Goal: Leave review/rating: Leave review/rating

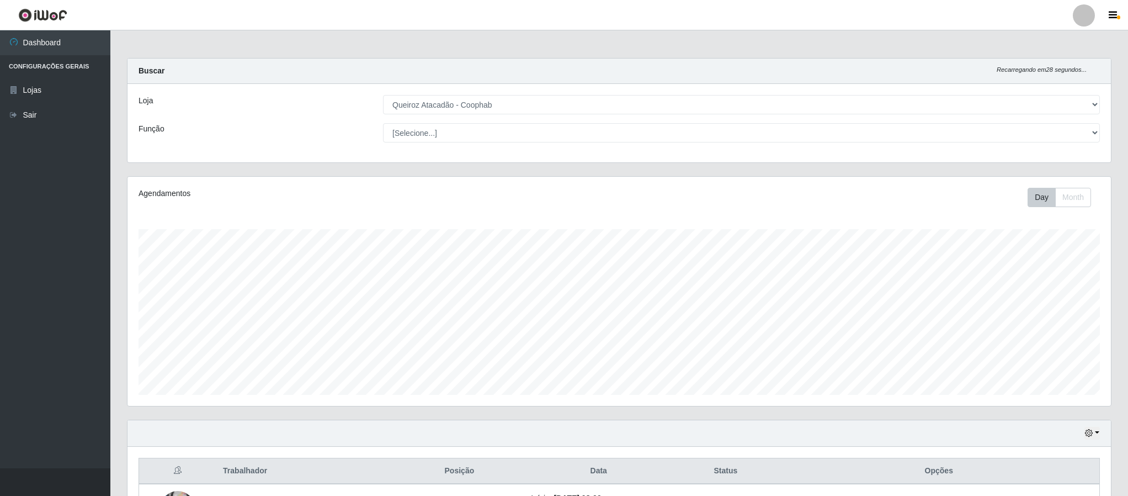
select select "463"
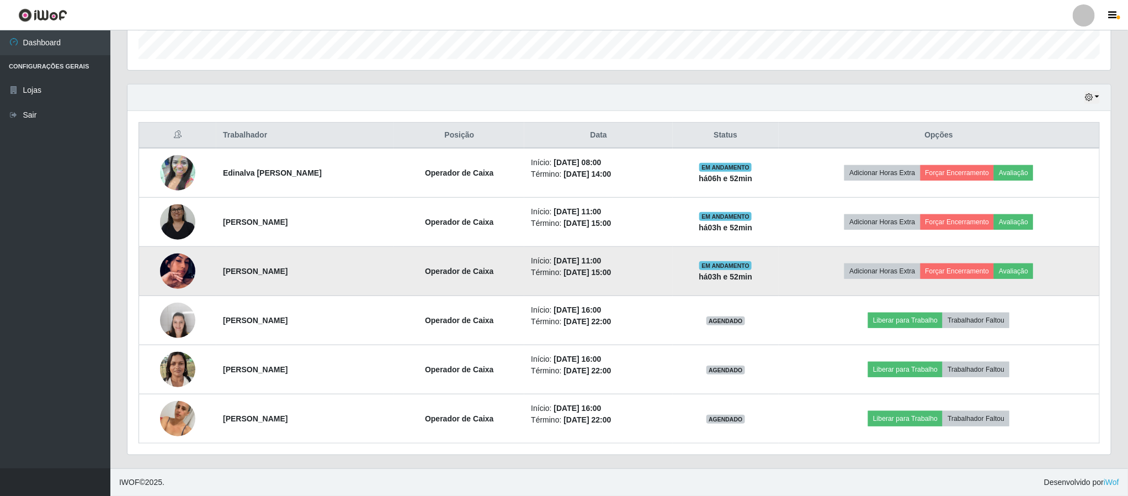
scroll to position [230, 983]
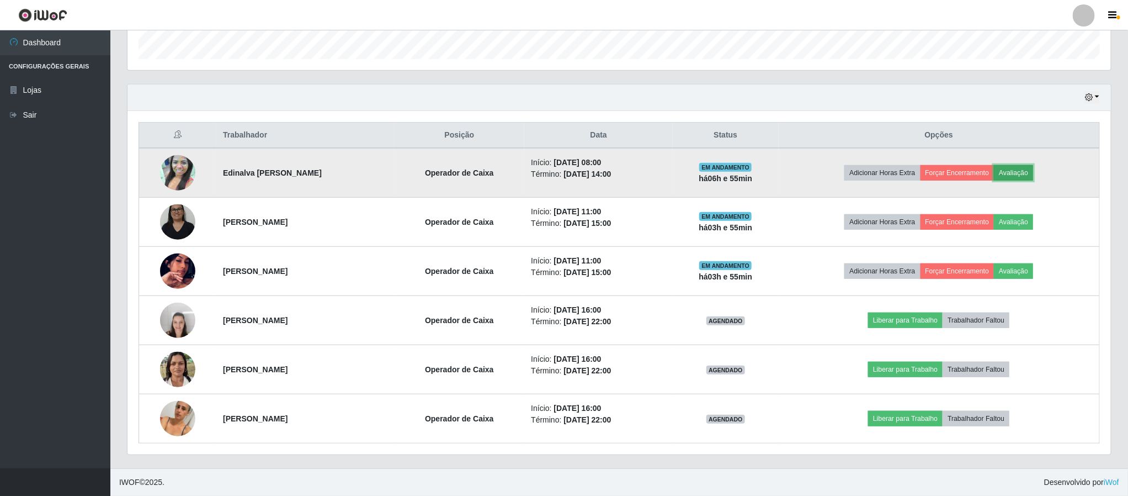
click at [1027, 165] on button "Avaliação" at bounding box center [1013, 172] width 39 height 15
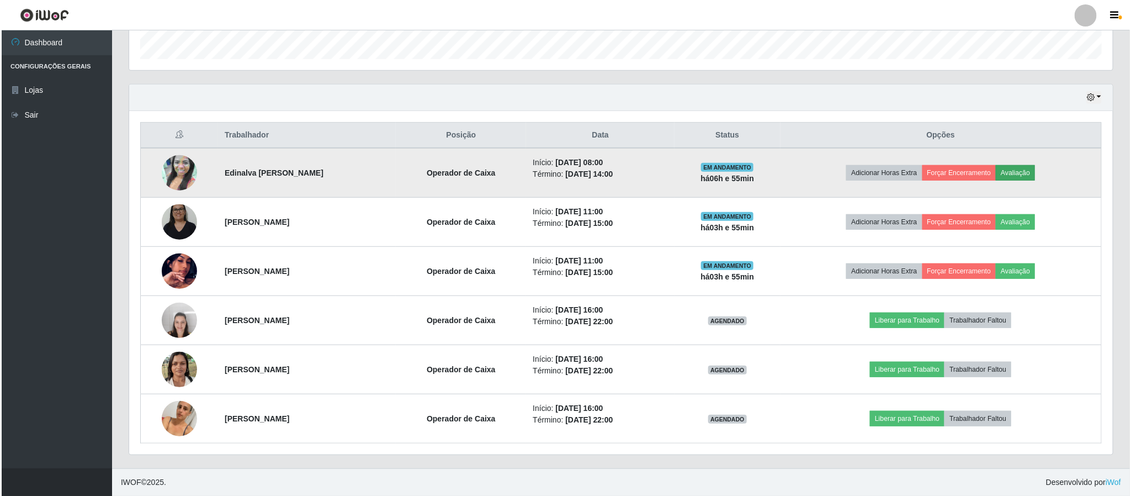
scroll to position [230, 974]
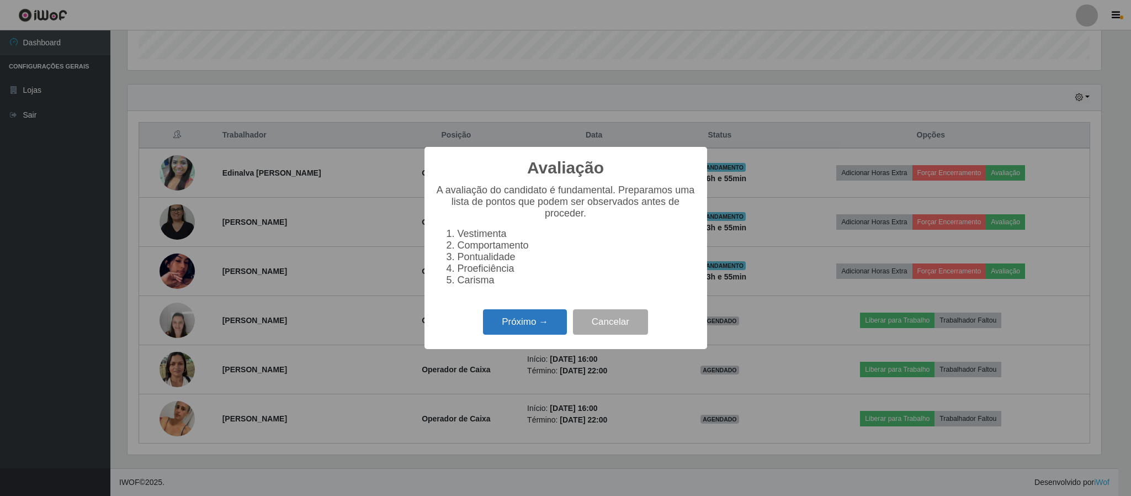
click at [550, 325] on button "Próximo →" at bounding box center [525, 322] width 84 height 26
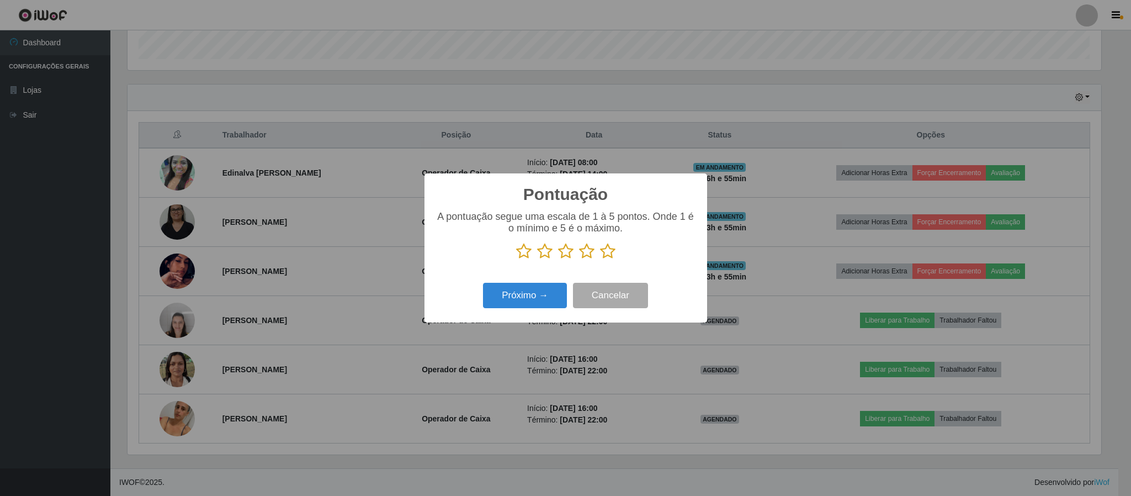
scroll to position [551832, 551089]
click at [606, 248] on icon at bounding box center [607, 251] width 15 height 17
click at [600, 259] on input "radio" at bounding box center [600, 259] width 0 height 0
click at [527, 297] on button "Próximo →" at bounding box center [525, 296] width 84 height 26
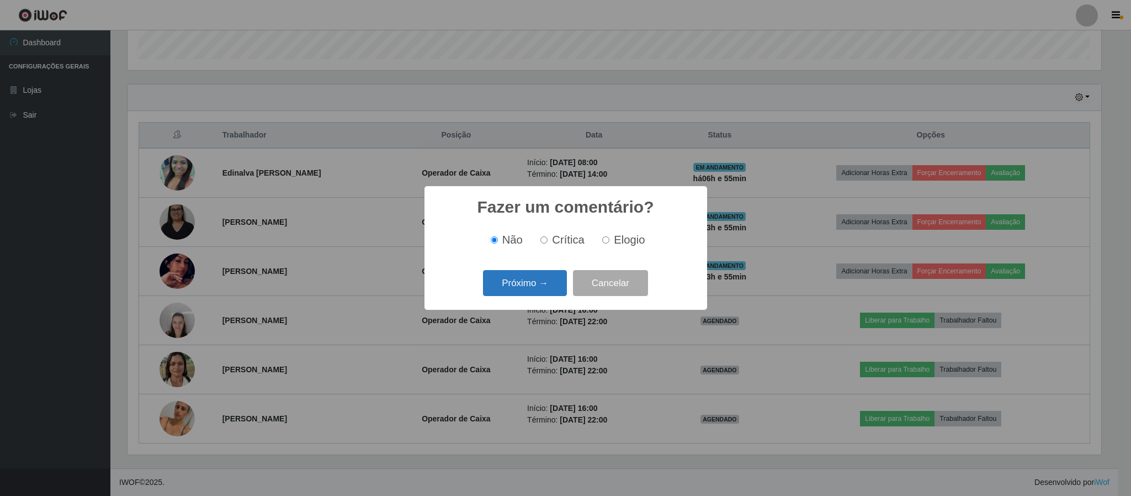
click at [533, 280] on button "Próximo →" at bounding box center [525, 283] width 84 height 26
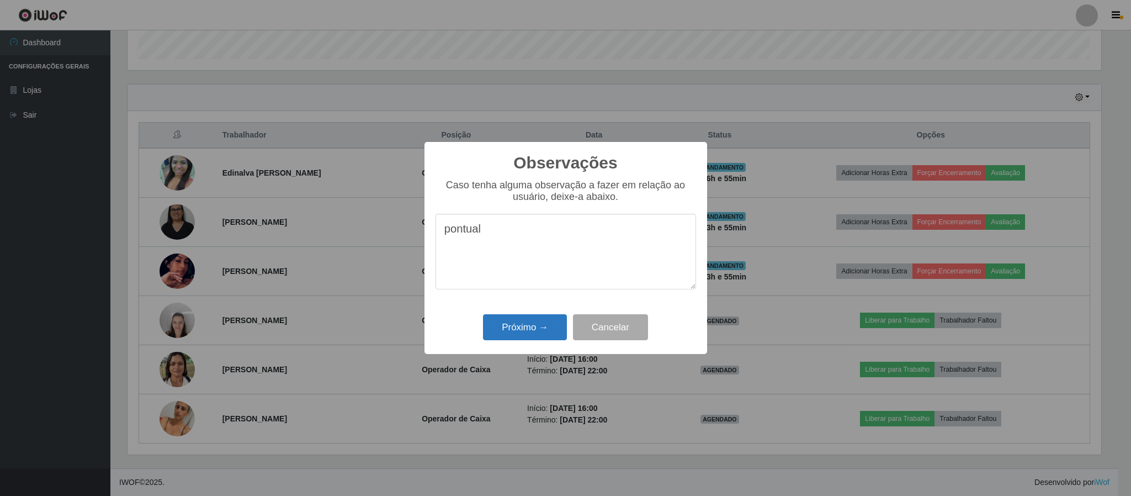
type textarea "pontual"
click at [534, 331] on button "Próximo →" at bounding box center [525, 327] width 84 height 26
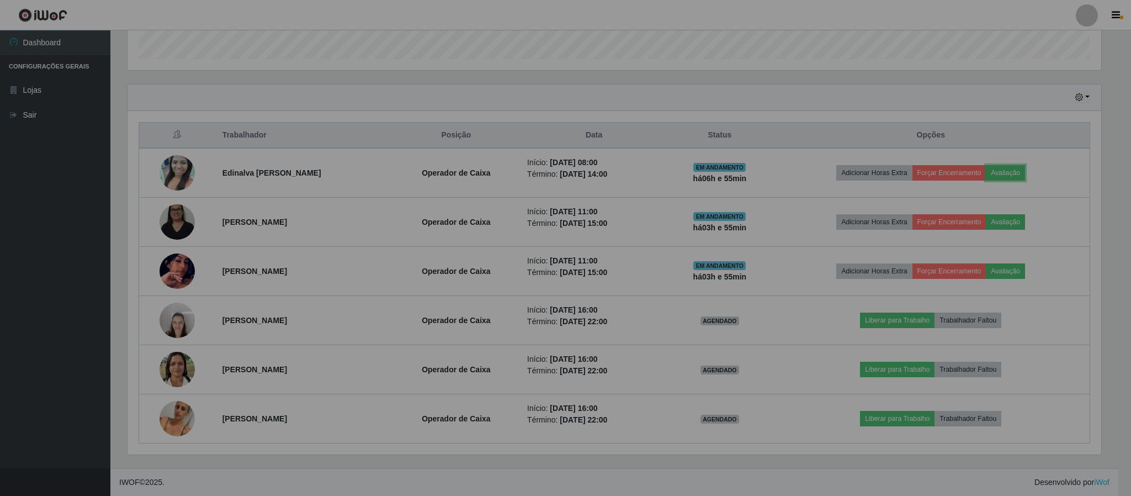
scroll to position [230, 983]
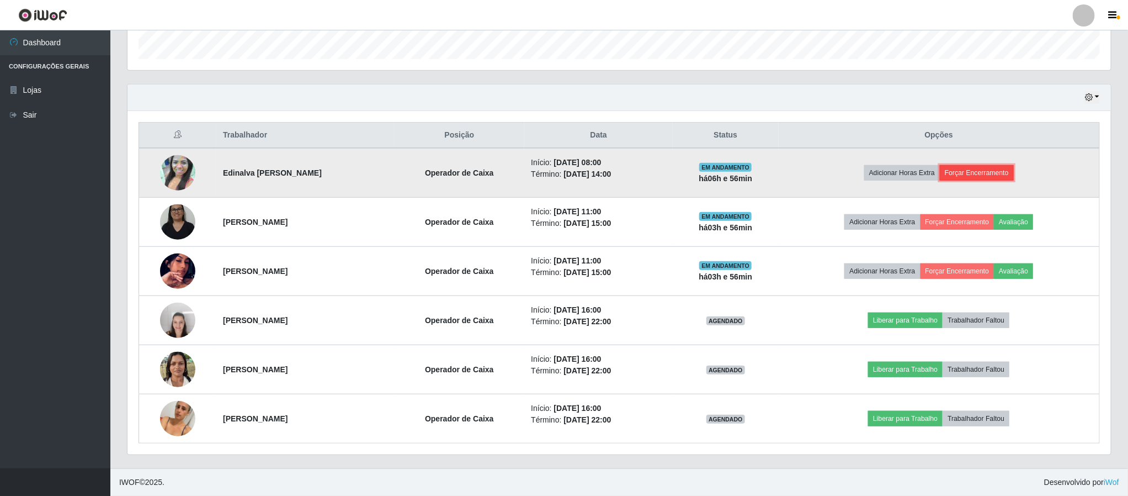
click at [989, 168] on button "Forçar Encerramento" at bounding box center [977, 172] width 74 height 15
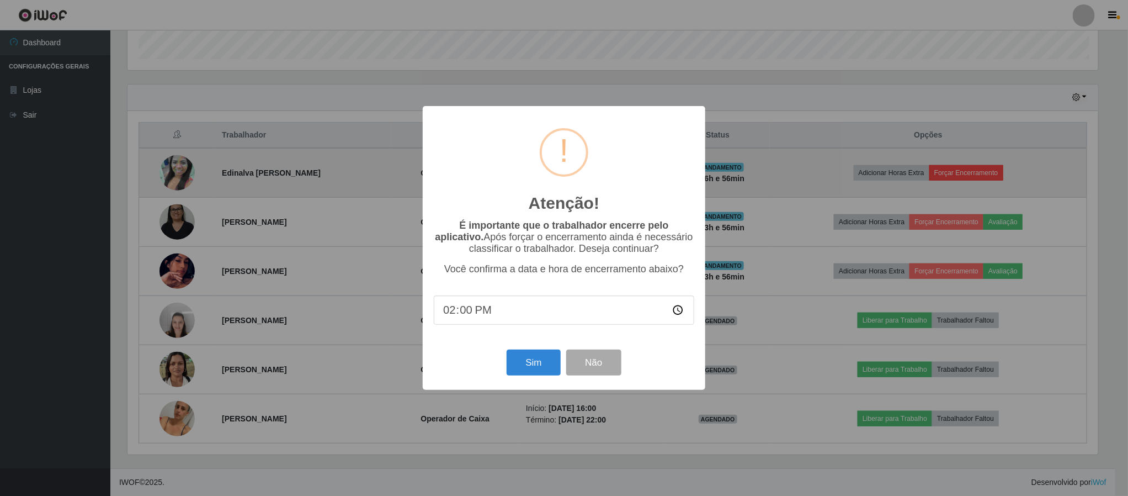
scroll to position [230, 974]
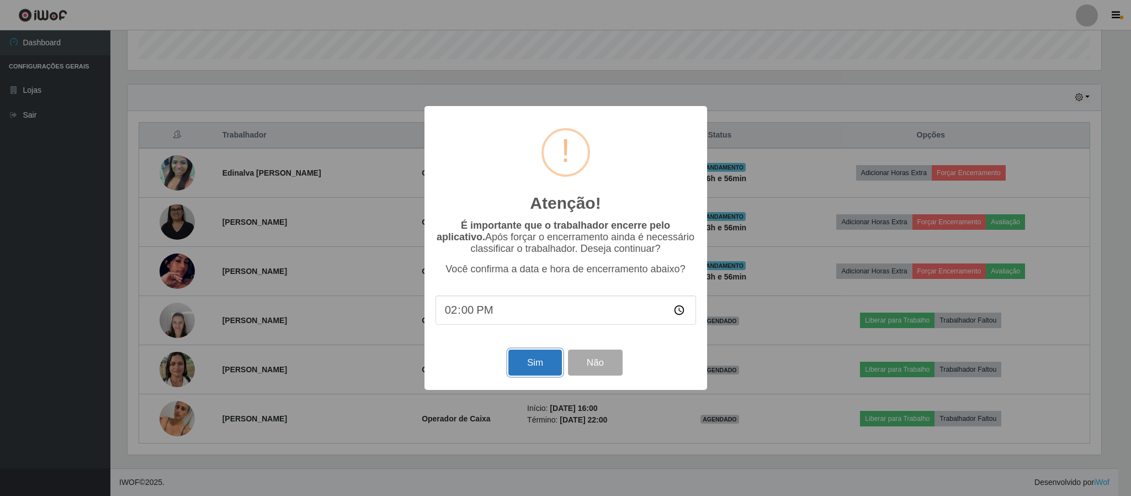
click at [550, 362] on button "Sim" at bounding box center [535, 362] width 54 height 26
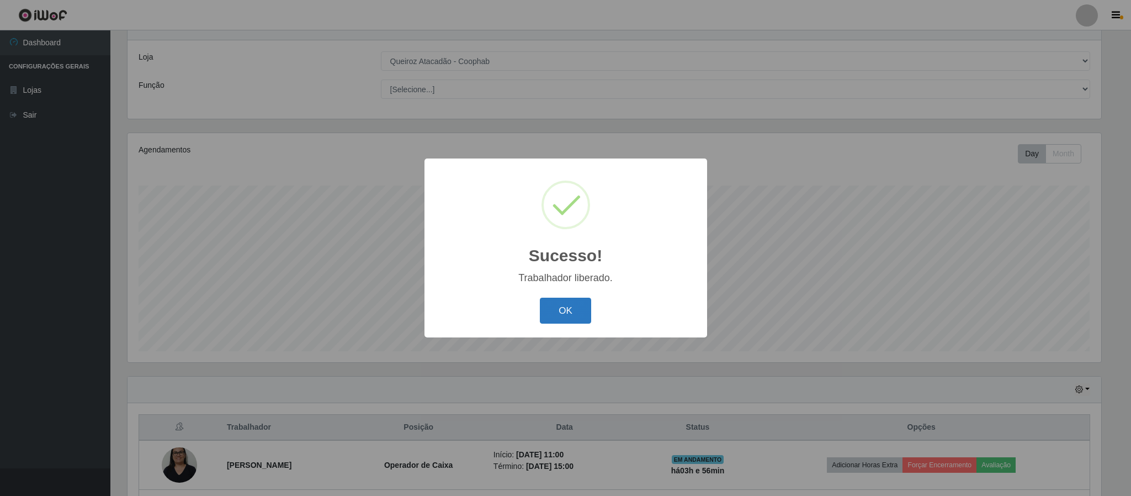
click at [558, 303] on button "OK" at bounding box center [565, 311] width 51 height 26
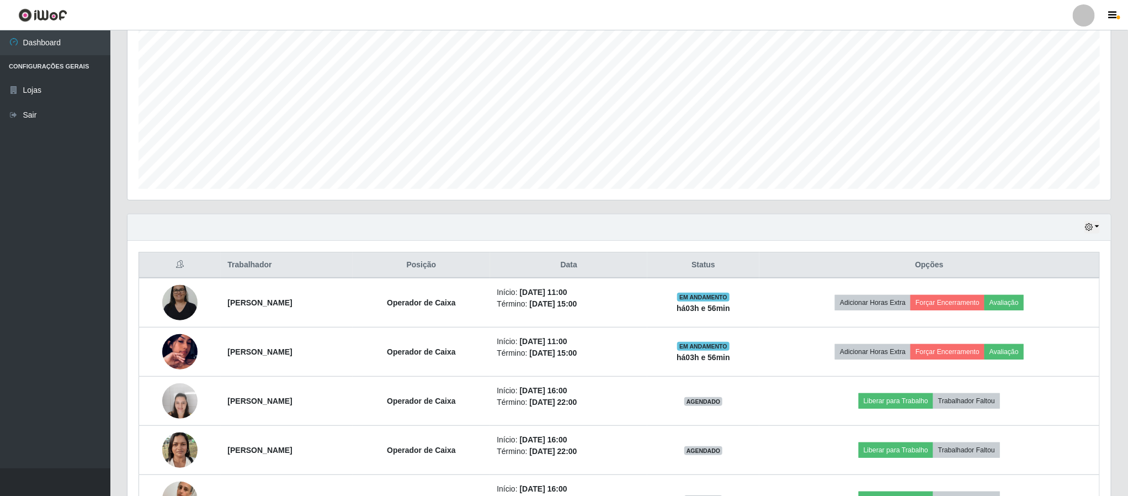
scroll to position [209, 0]
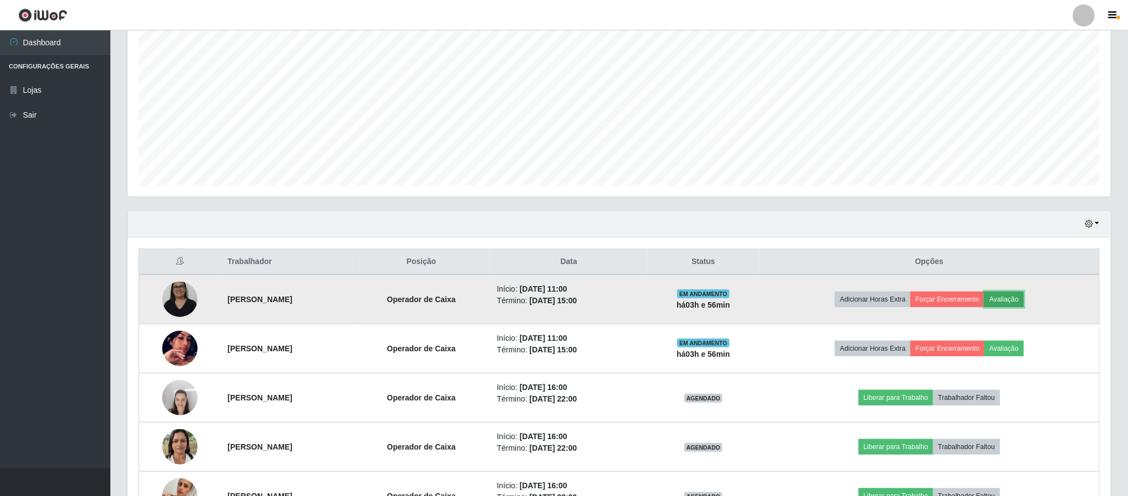
click at [1024, 301] on button "Avaliação" at bounding box center [1004, 298] width 39 height 15
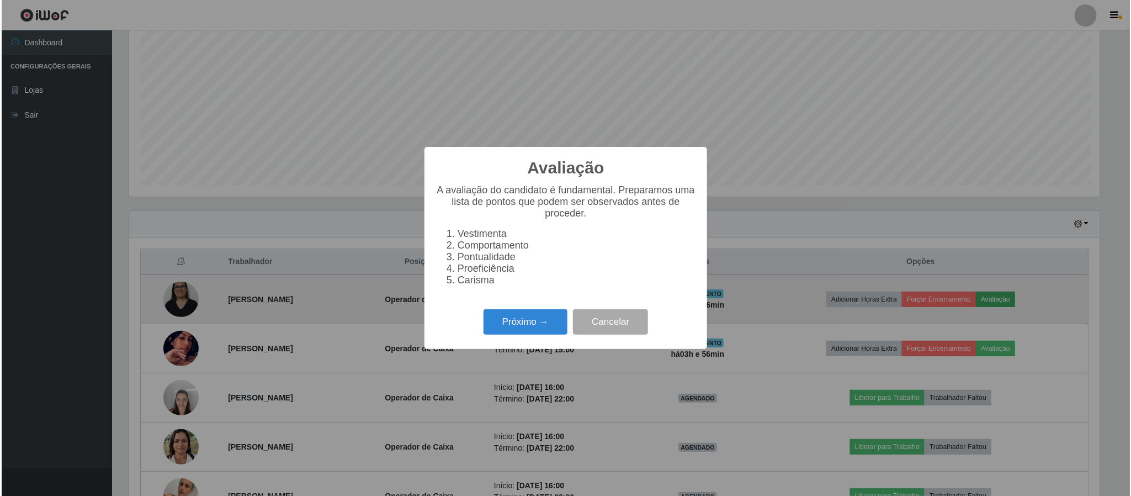
scroll to position [230, 974]
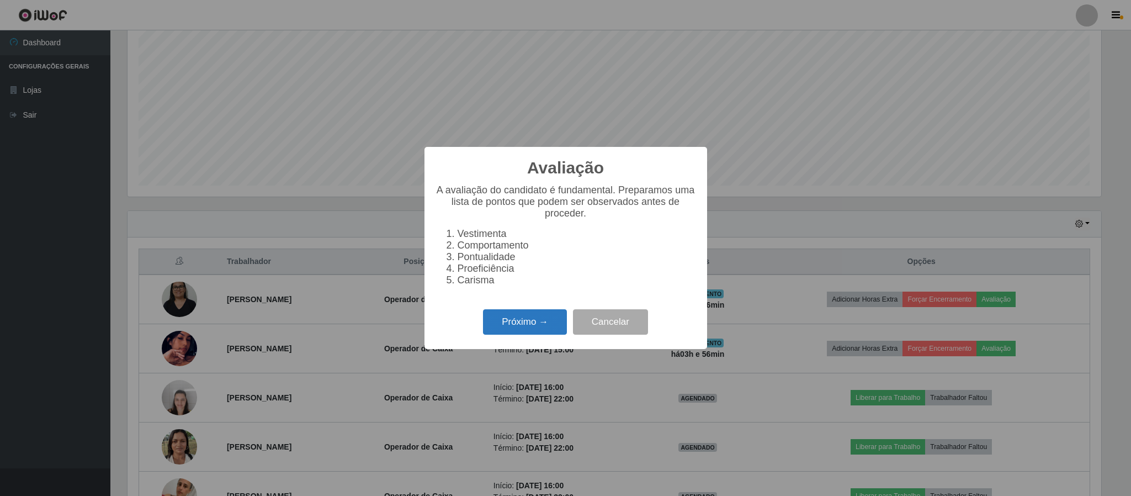
click at [515, 330] on button "Próximo →" at bounding box center [525, 322] width 84 height 26
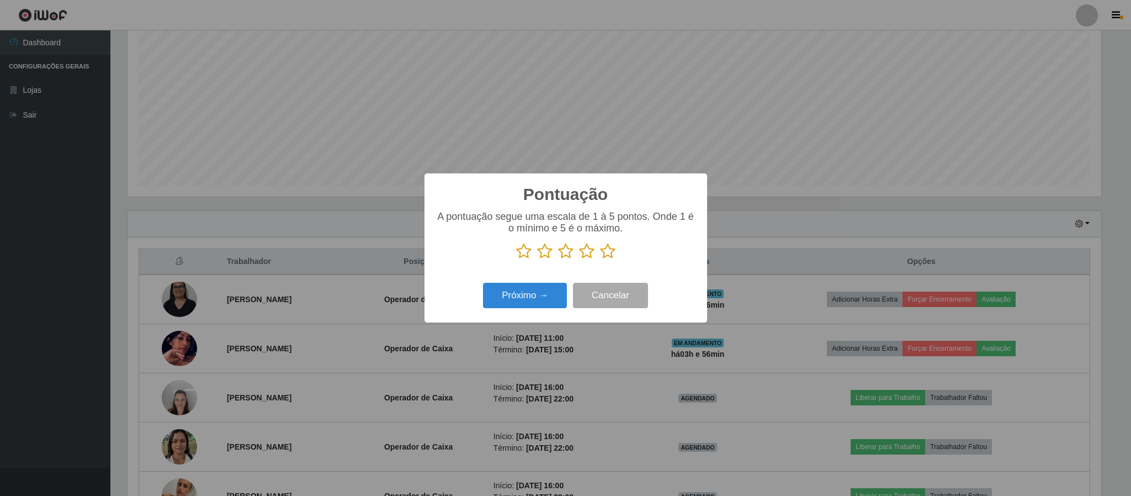
scroll to position [551832, 551089]
click at [606, 250] on icon at bounding box center [607, 251] width 15 height 17
click at [600, 259] on input "radio" at bounding box center [600, 259] width 0 height 0
click at [534, 292] on button "Próximo →" at bounding box center [525, 296] width 84 height 26
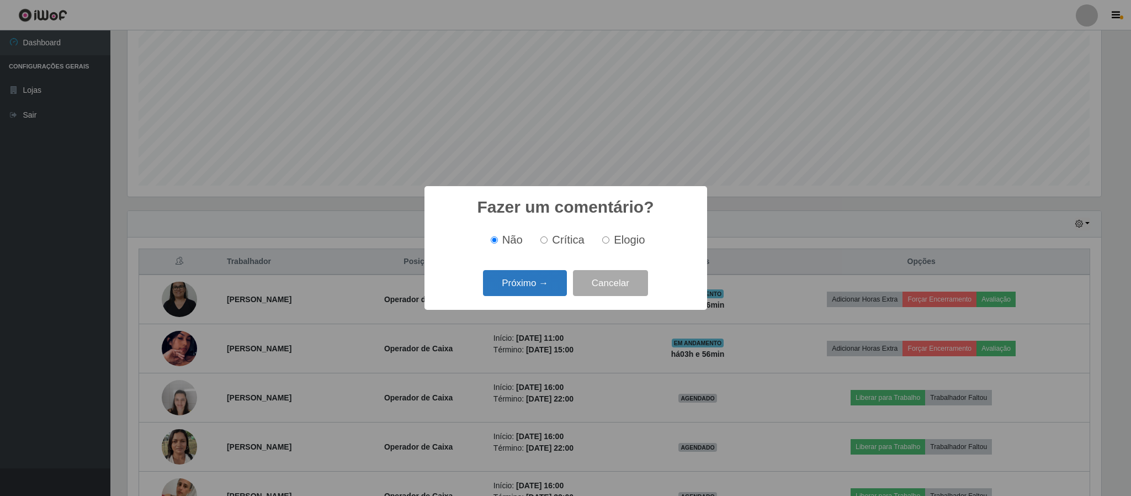
click at [535, 283] on button "Próximo →" at bounding box center [525, 283] width 84 height 26
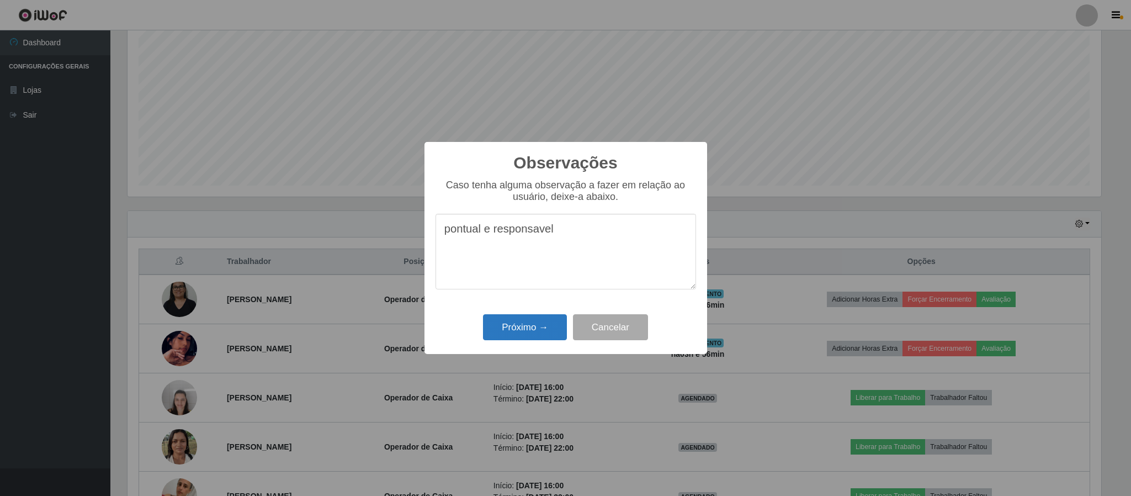
type textarea "pontual e responsavel"
click at [545, 337] on button "Próximo →" at bounding box center [525, 327] width 84 height 26
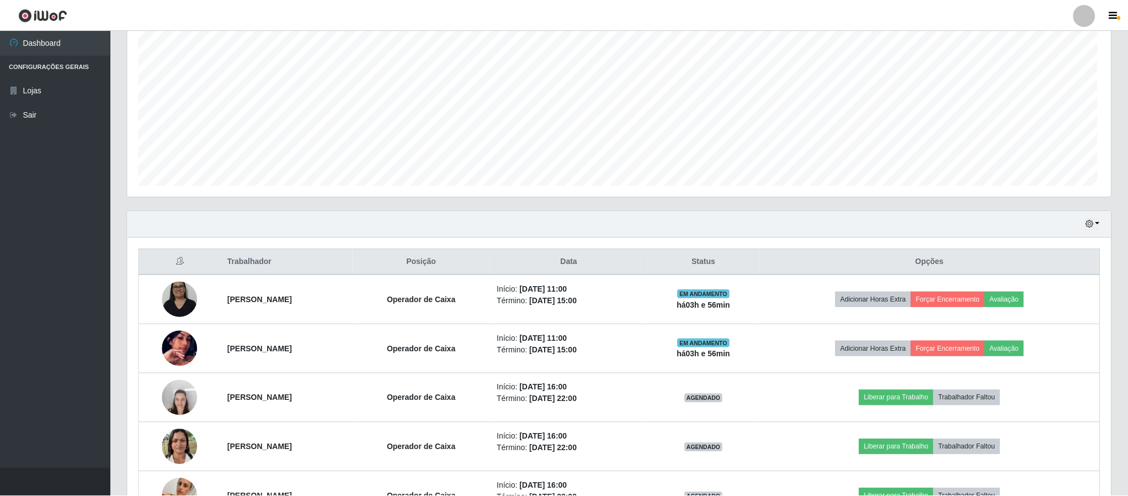
scroll to position [230, 983]
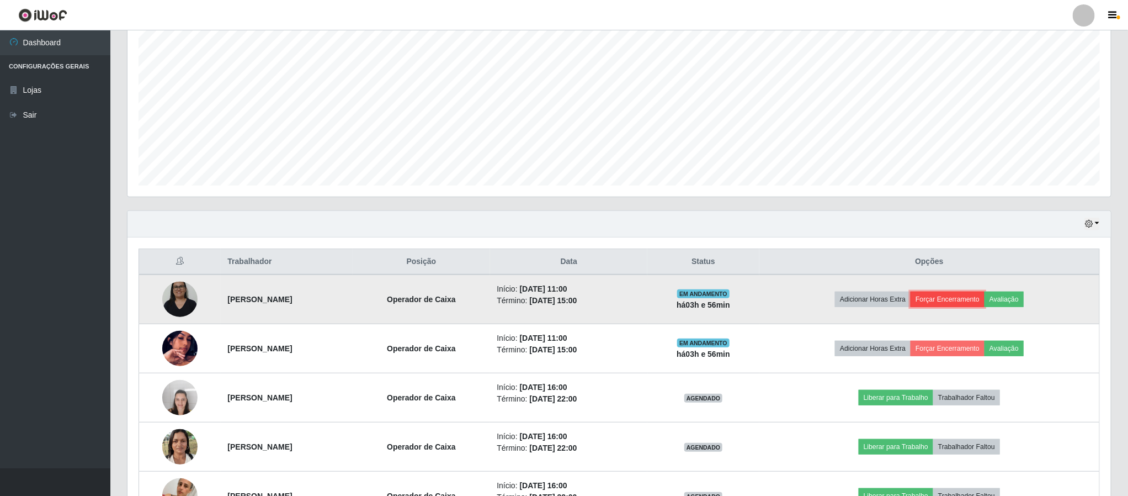
click at [974, 303] on button "Forçar Encerramento" at bounding box center [948, 298] width 74 height 15
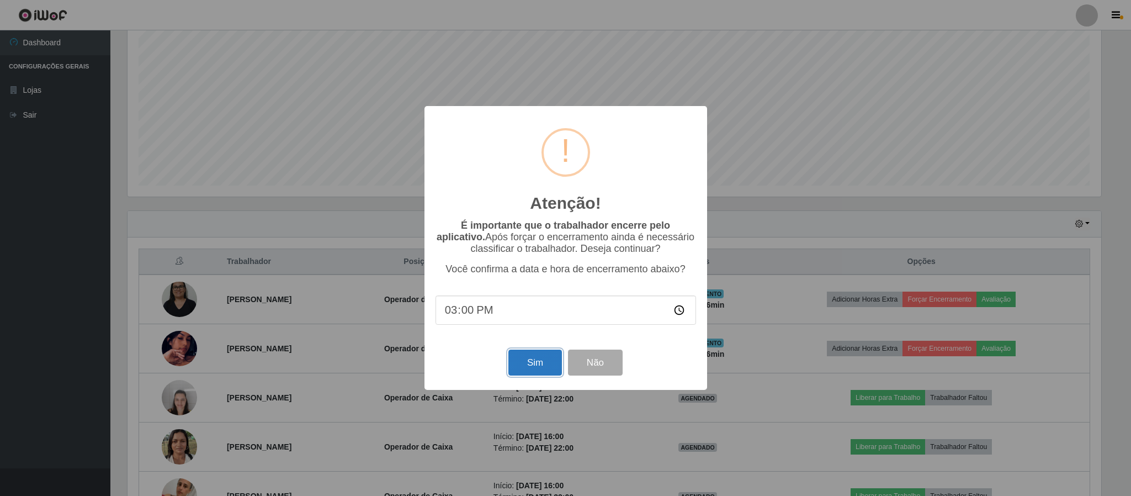
click at [516, 356] on button "Sim" at bounding box center [535, 362] width 54 height 26
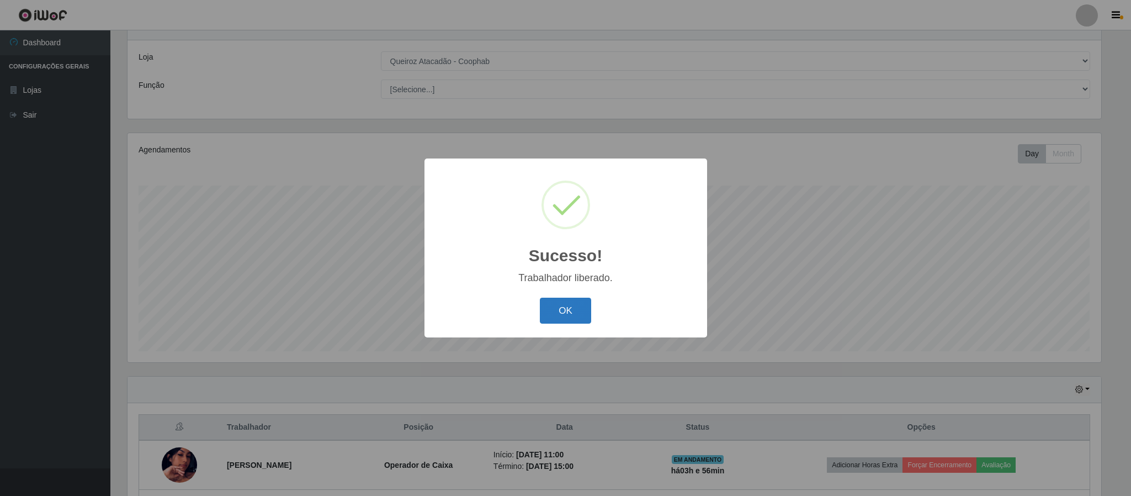
click at [560, 314] on button "OK" at bounding box center [565, 311] width 51 height 26
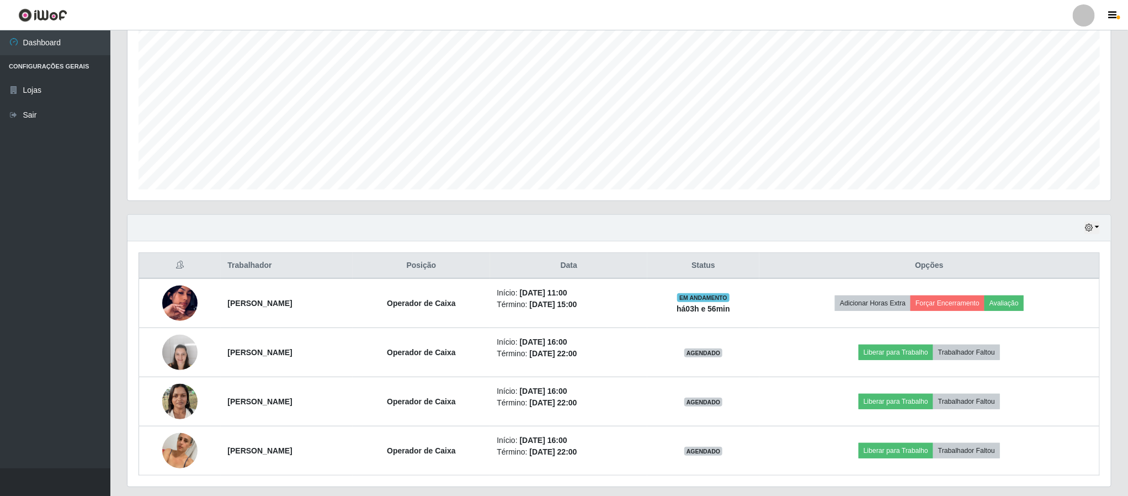
scroll to position [209, 0]
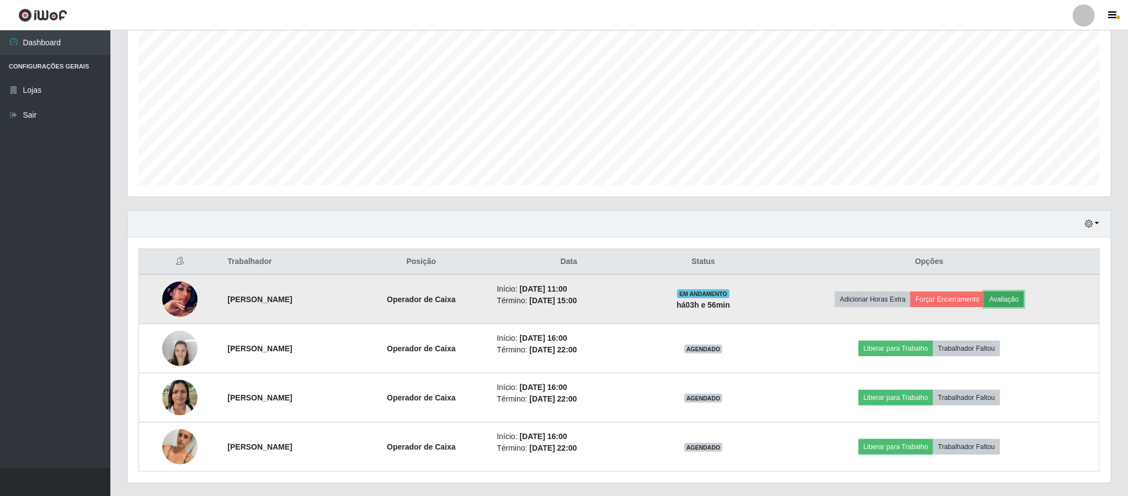
click at [1024, 305] on button "Avaliação" at bounding box center [1004, 298] width 39 height 15
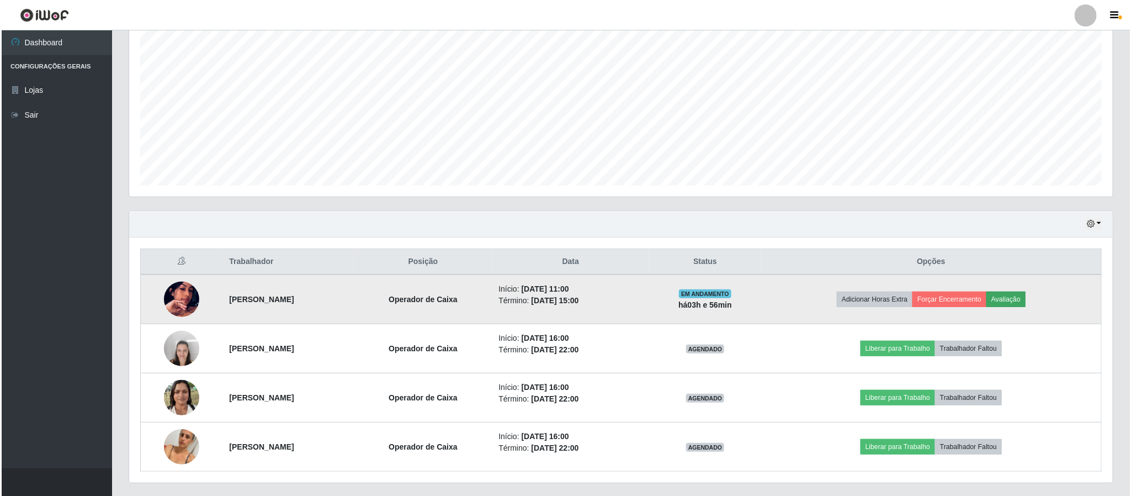
scroll to position [0, 0]
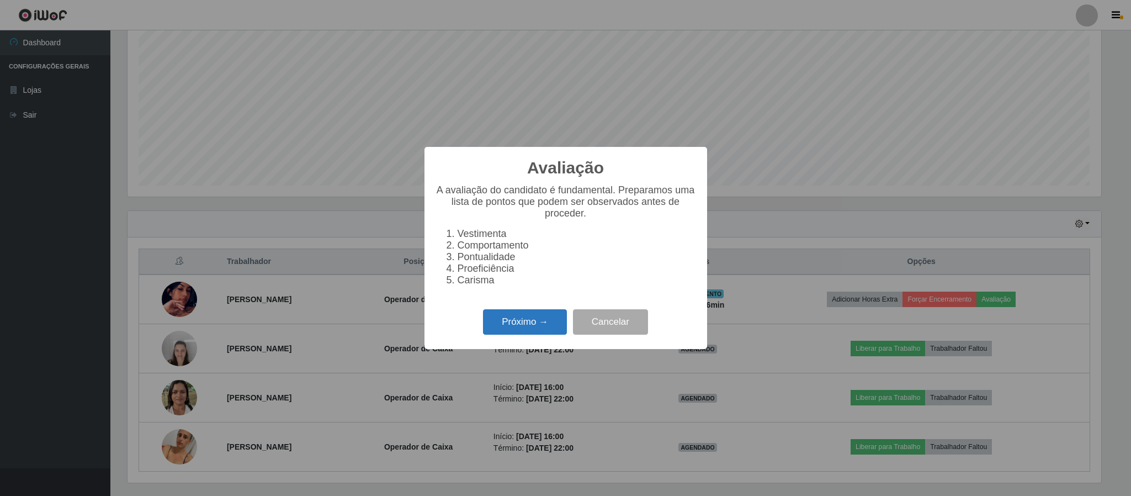
click at [497, 324] on button "Próximo →" at bounding box center [525, 322] width 84 height 26
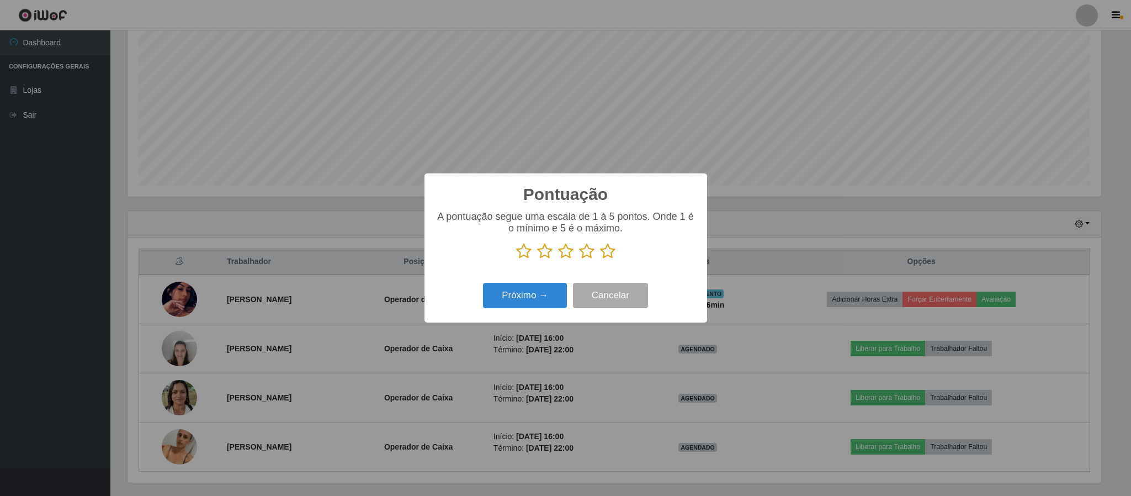
click at [603, 252] on icon at bounding box center [607, 251] width 15 height 17
click at [600, 259] on input "radio" at bounding box center [600, 259] width 0 height 0
click at [550, 298] on button "Próximo →" at bounding box center [525, 296] width 84 height 26
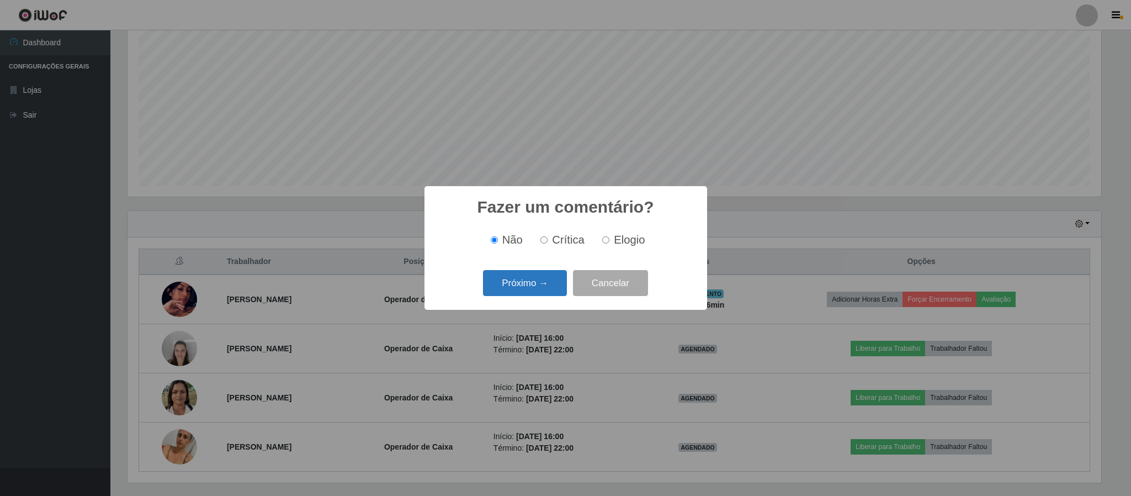
click at [507, 287] on button "Próximo →" at bounding box center [525, 283] width 84 height 26
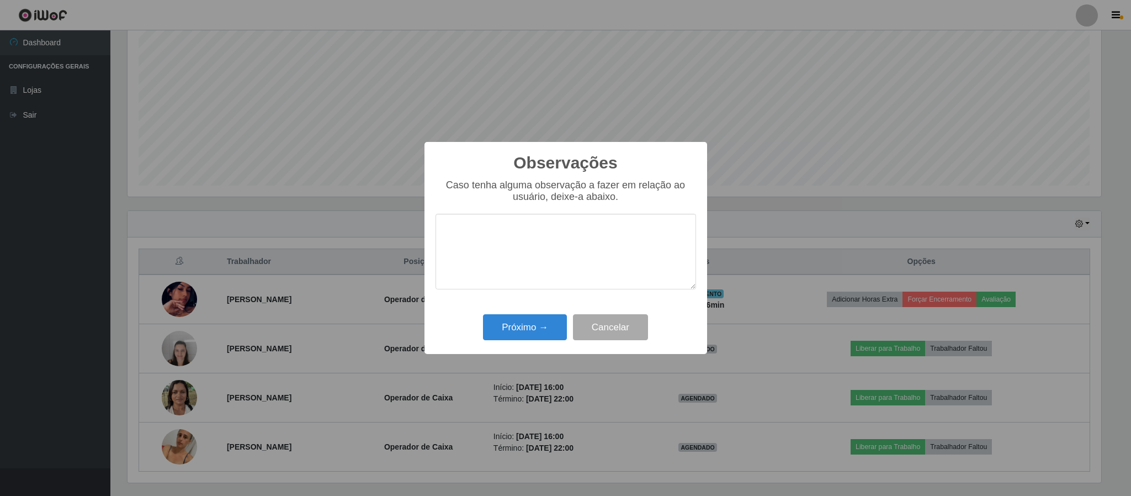
click at [583, 277] on textarea at bounding box center [566, 252] width 261 height 76
type textarea "pontual"
click at [552, 319] on button "Próximo →" at bounding box center [525, 327] width 84 height 26
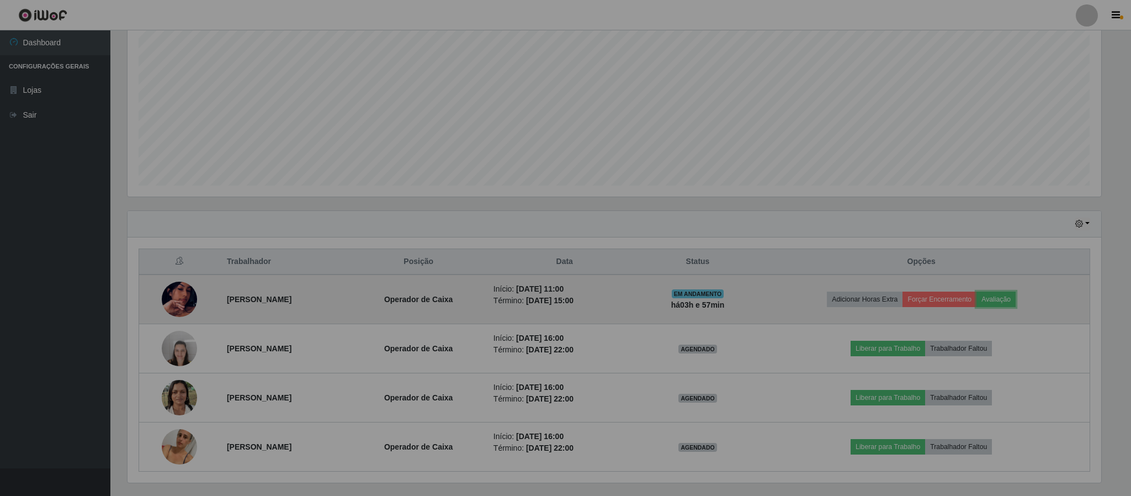
scroll to position [230, 983]
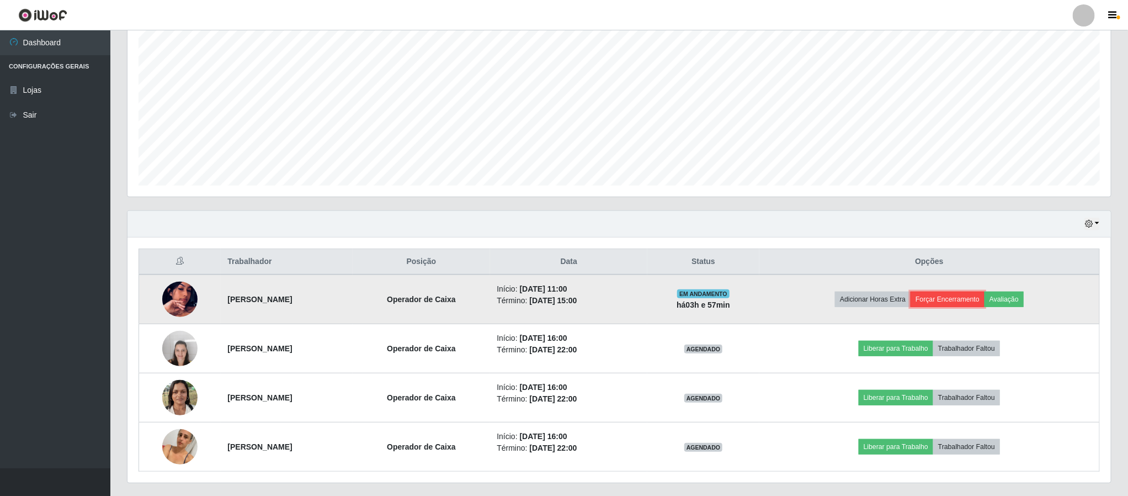
click at [967, 295] on button "Forçar Encerramento" at bounding box center [948, 298] width 74 height 15
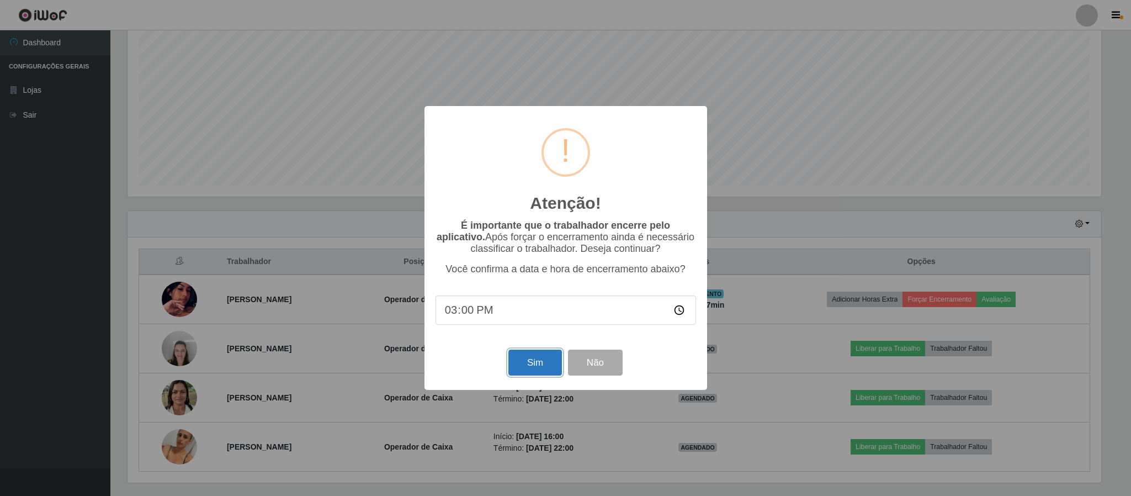
click at [530, 366] on button "Sim" at bounding box center [535, 362] width 54 height 26
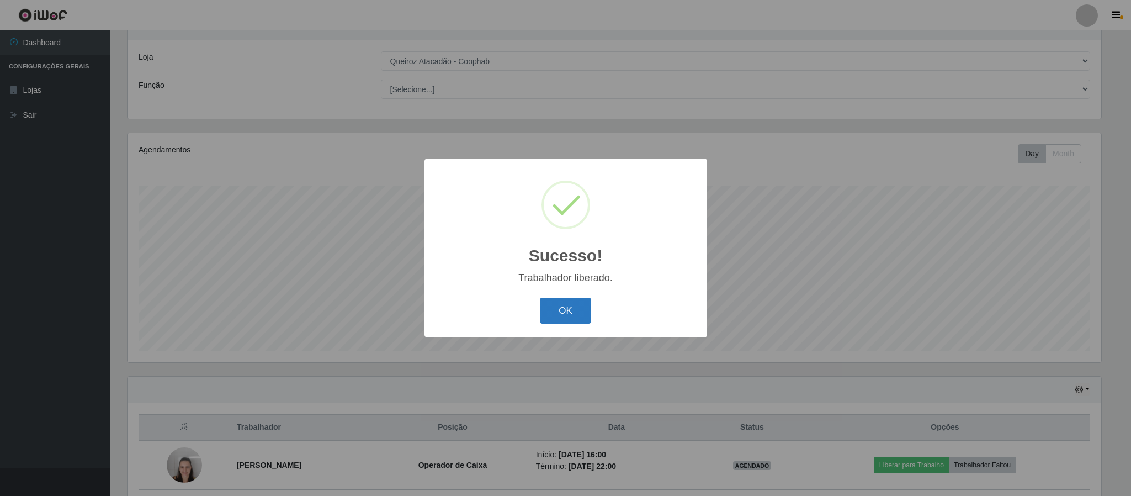
click at [557, 313] on button "OK" at bounding box center [565, 311] width 51 height 26
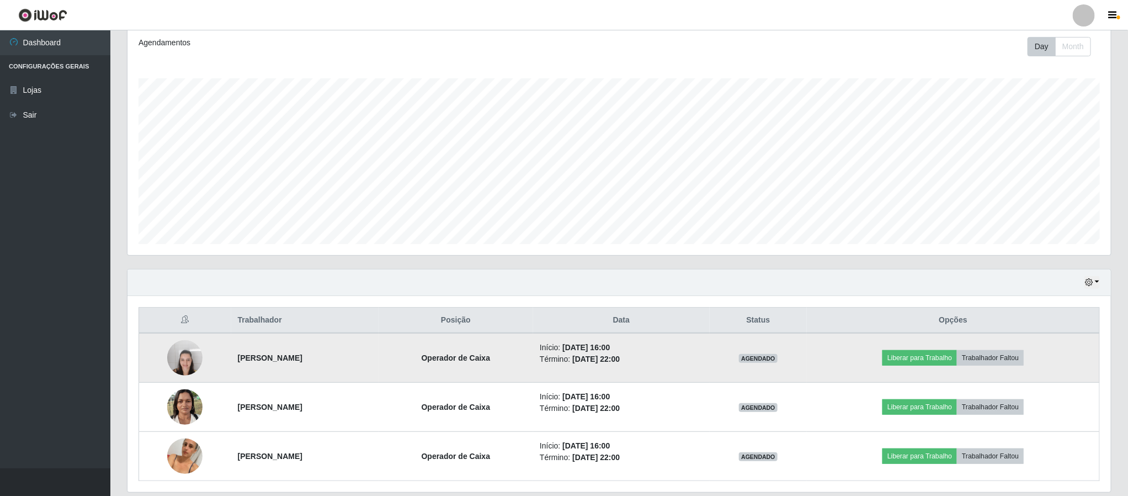
scroll to position [192, 0]
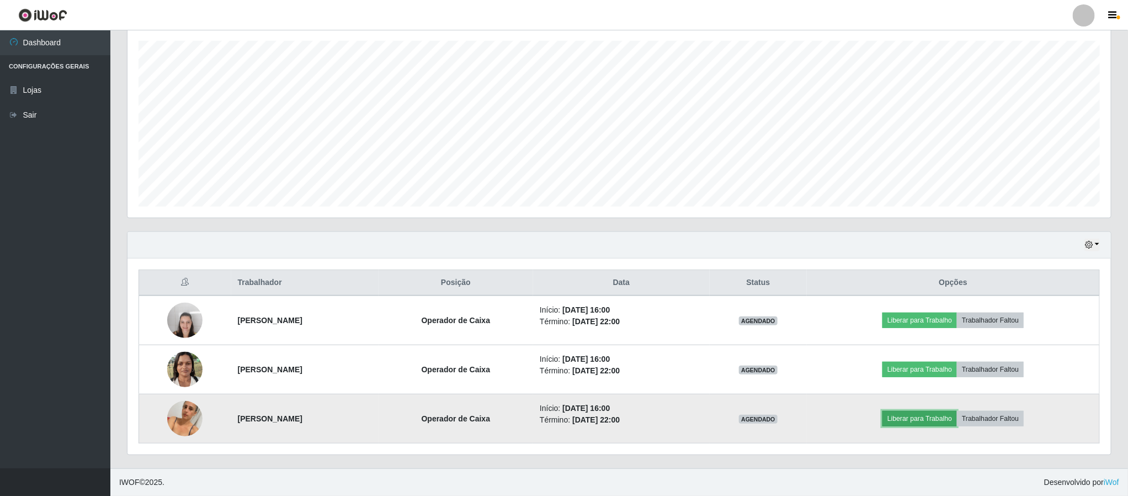
click at [946, 416] on button "Liberar para Trabalho" at bounding box center [920, 418] width 75 height 15
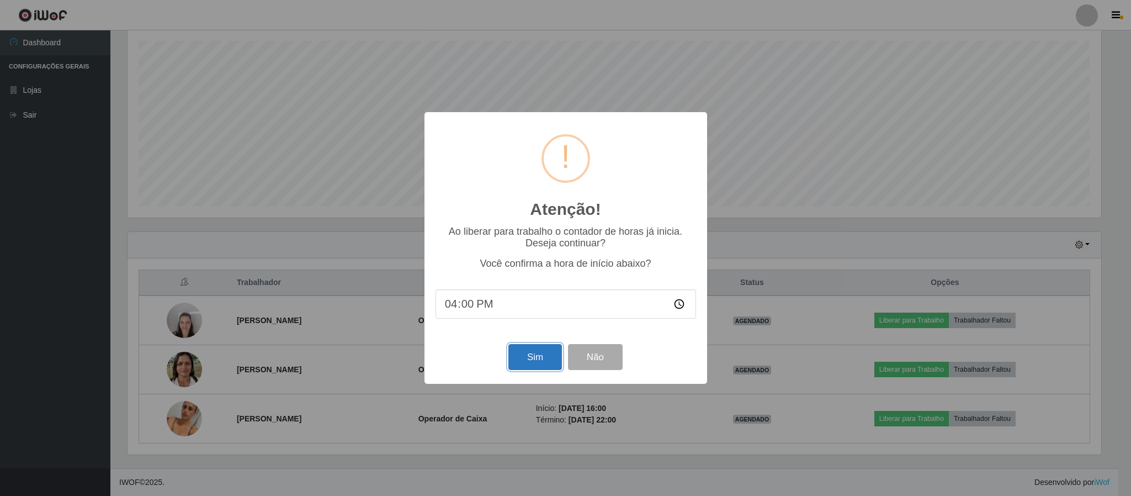
click at [535, 358] on button "Sim" at bounding box center [535, 357] width 54 height 26
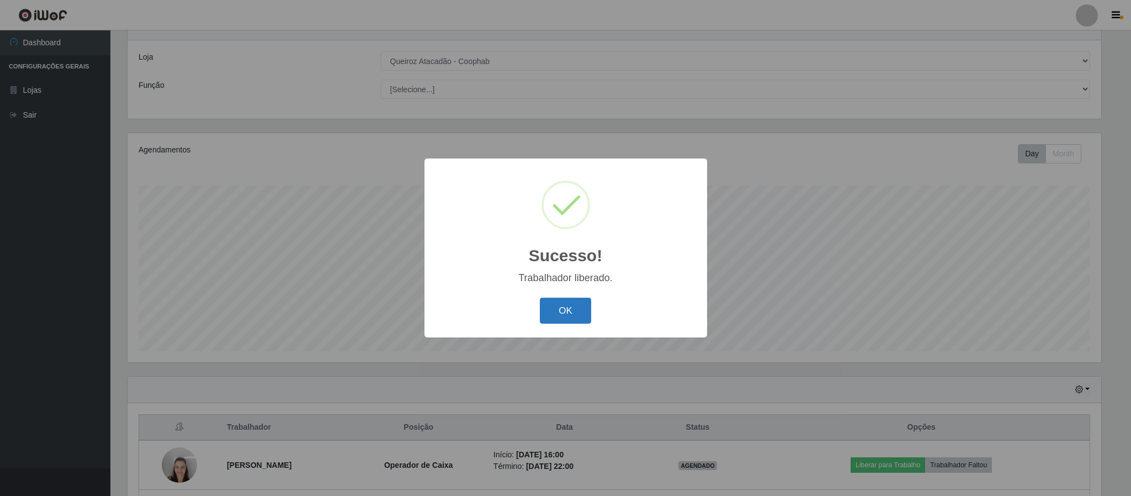
click at [547, 307] on button "OK" at bounding box center [565, 311] width 51 height 26
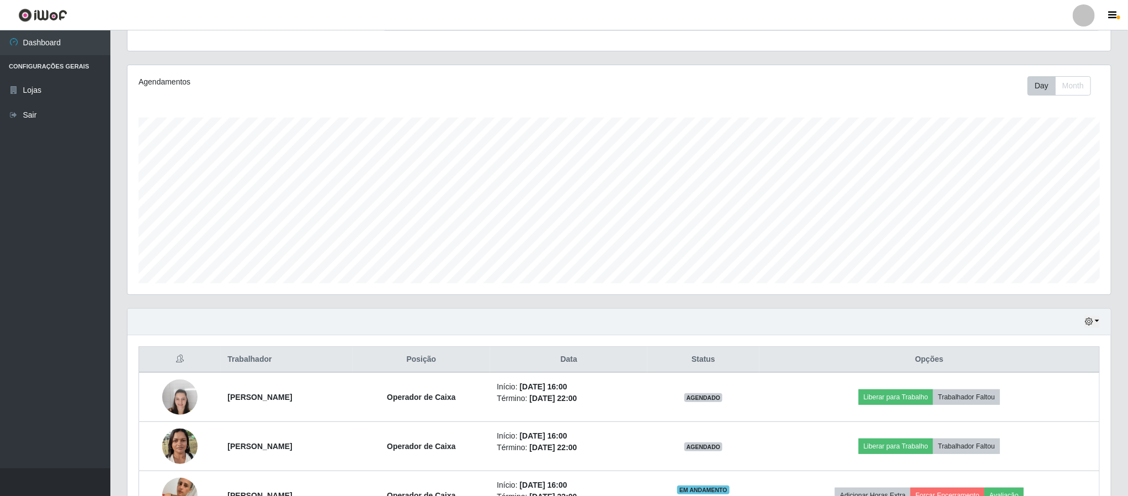
scroll to position [192, 0]
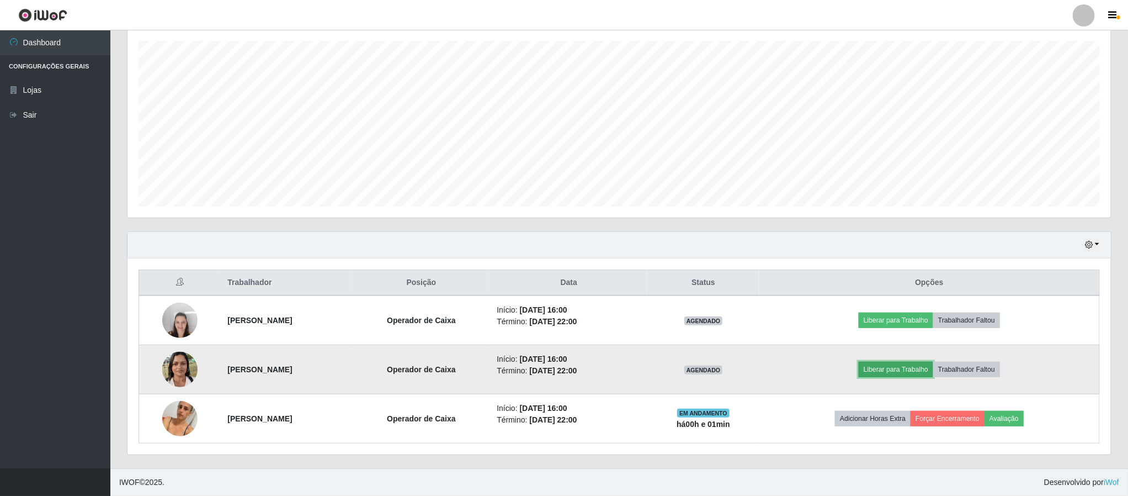
click at [934, 369] on button "Liberar para Trabalho" at bounding box center [896, 369] width 75 height 15
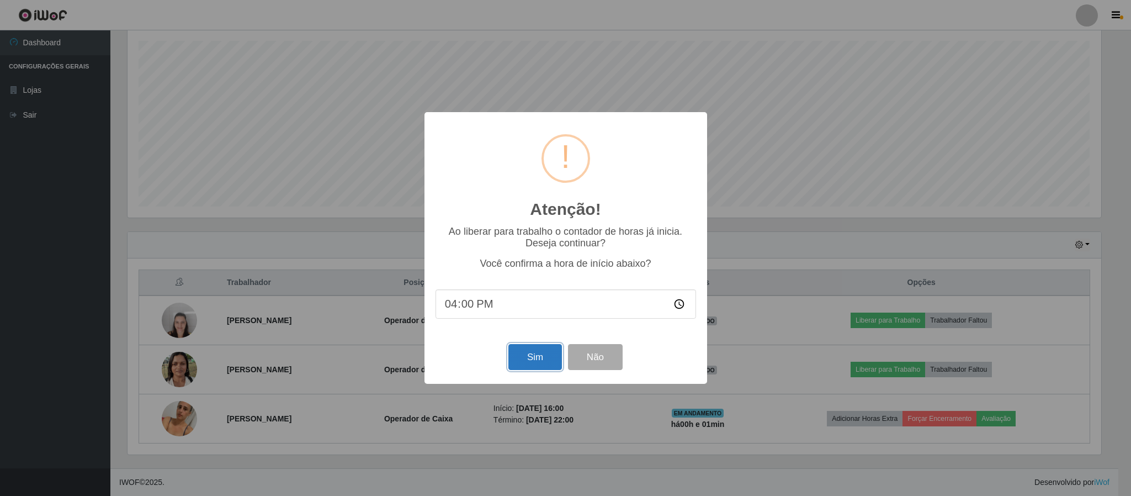
click at [533, 358] on button "Sim" at bounding box center [535, 357] width 54 height 26
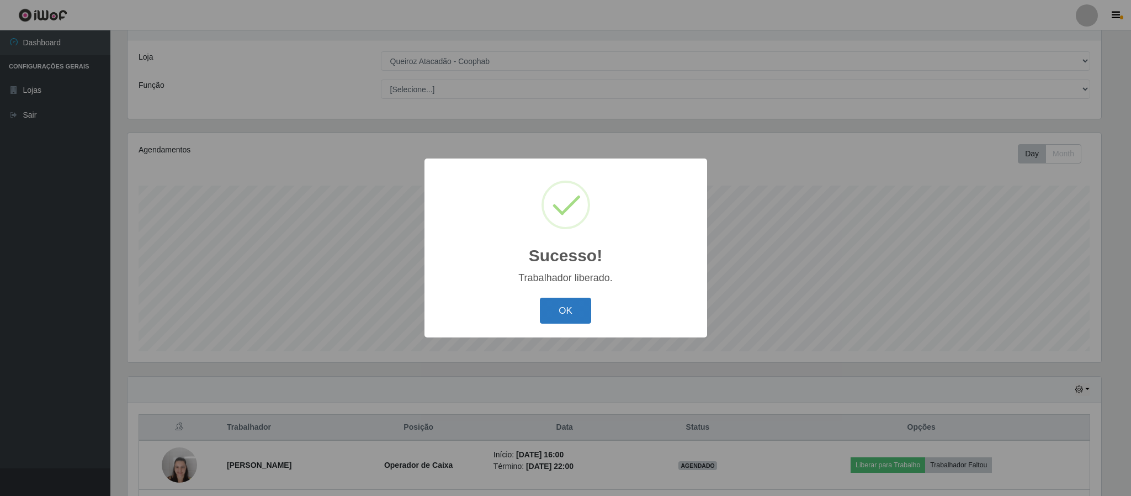
click at [572, 309] on button "OK" at bounding box center [565, 311] width 51 height 26
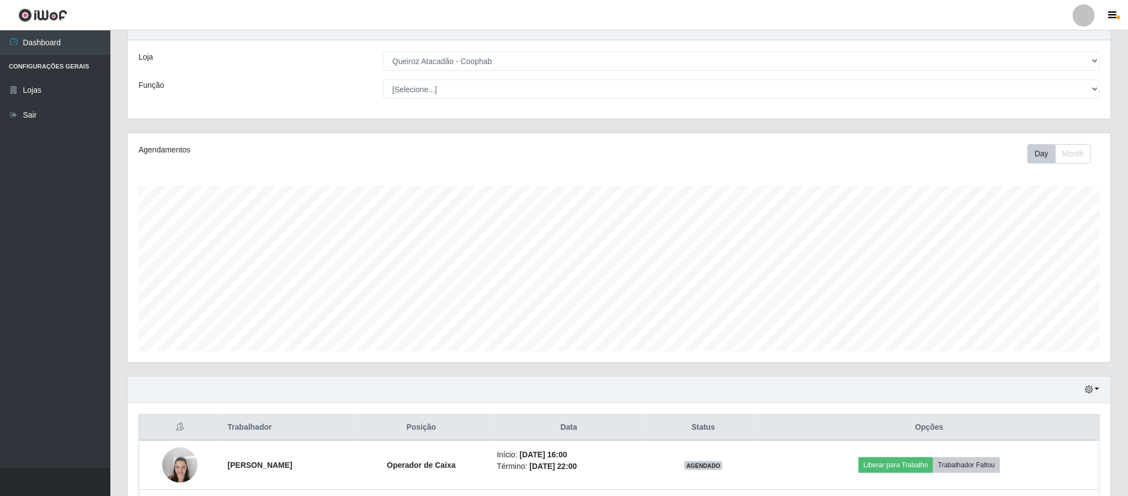
scroll to position [192, 0]
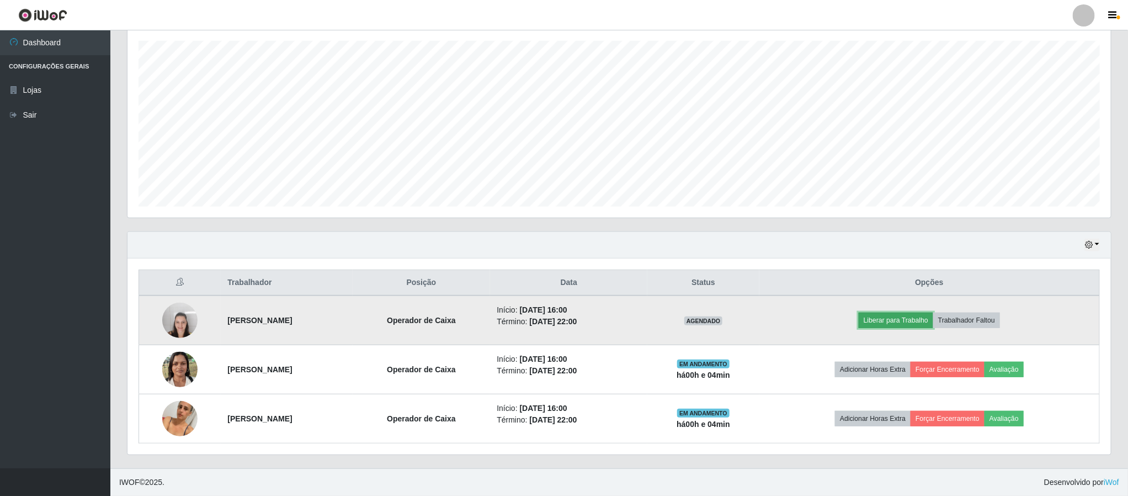
click at [913, 319] on button "Liberar para Trabalho" at bounding box center [896, 319] width 75 height 15
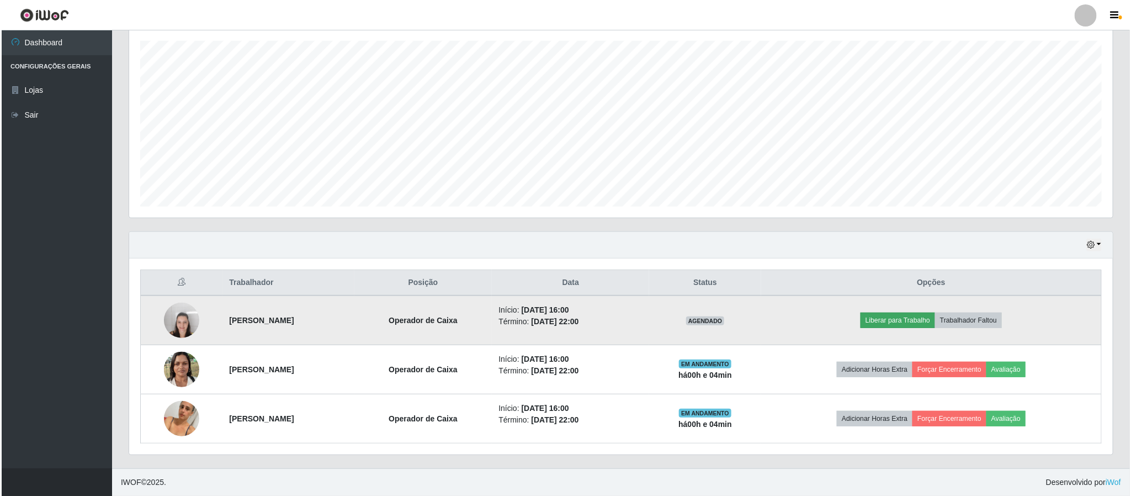
scroll to position [230, 974]
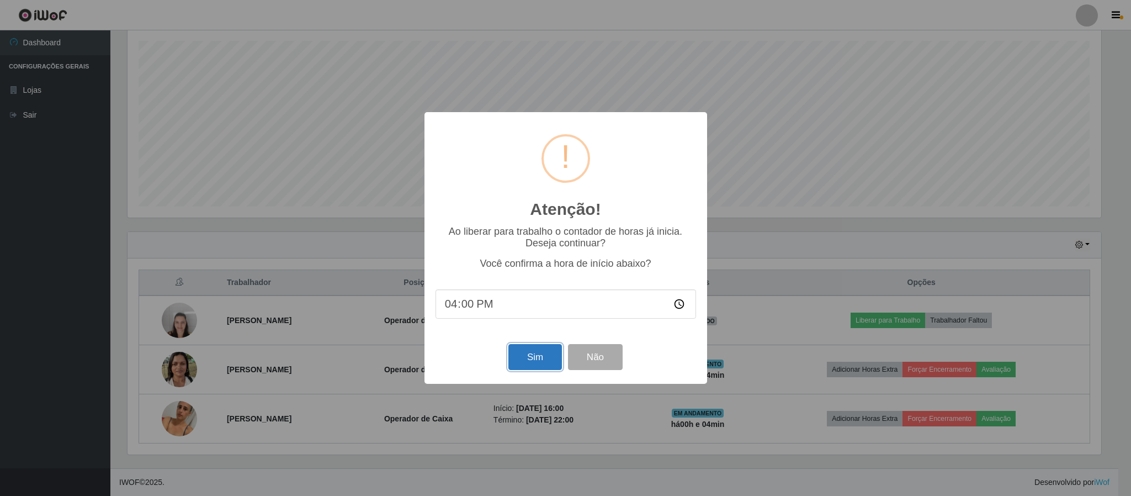
click at [539, 355] on button "Sim" at bounding box center [535, 357] width 54 height 26
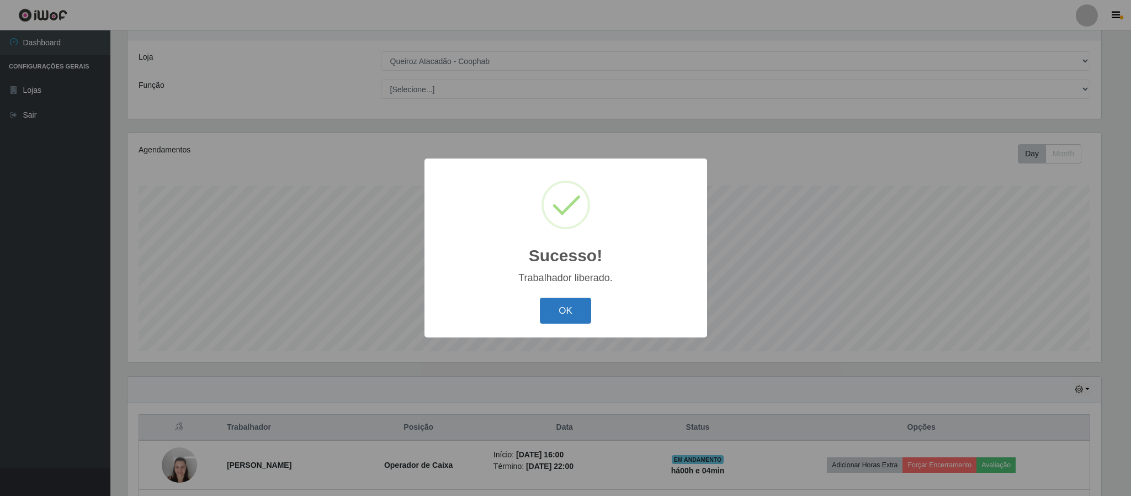
click at [570, 307] on button "OK" at bounding box center [565, 311] width 51 height 26
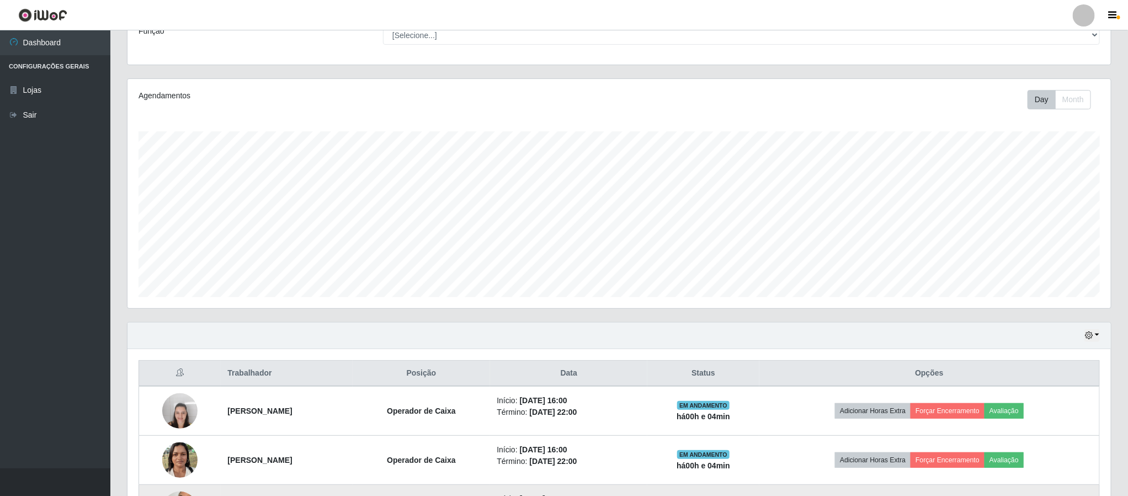
scroll to position [126, 0]
